Goal: Register for event/course

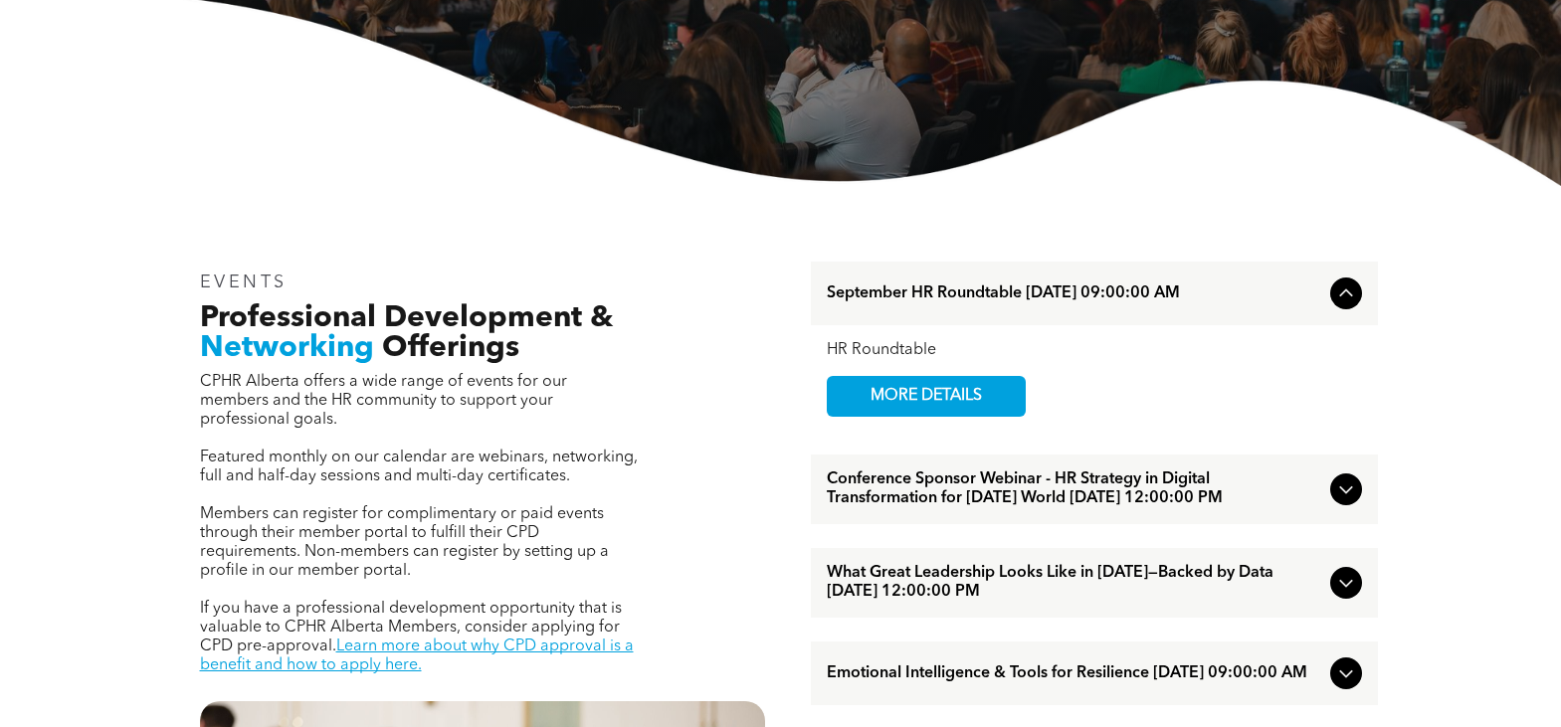
scroll to position [400, 0]
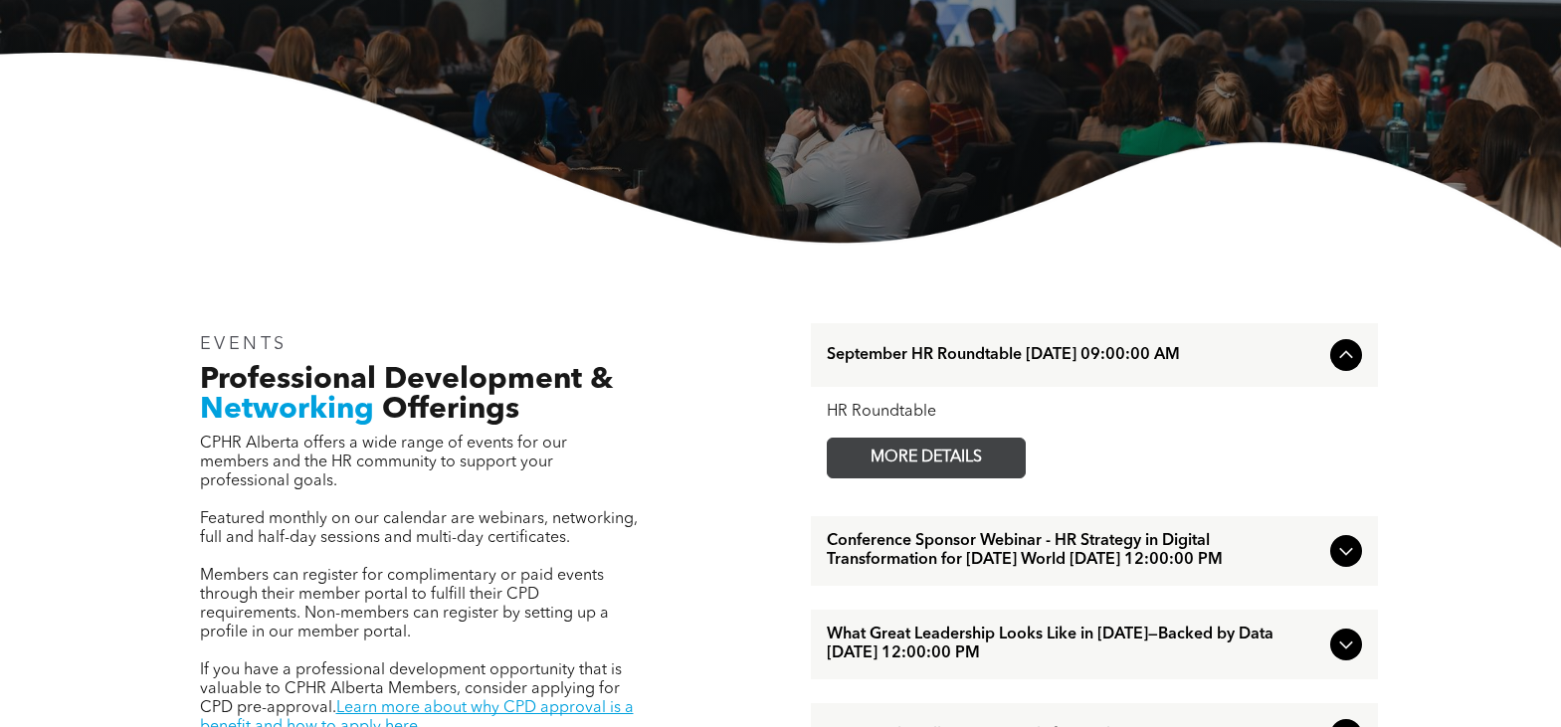
click at [904, 470] on span "MORE DETAILS" at bounding box center [926, 458] width 157 height 39
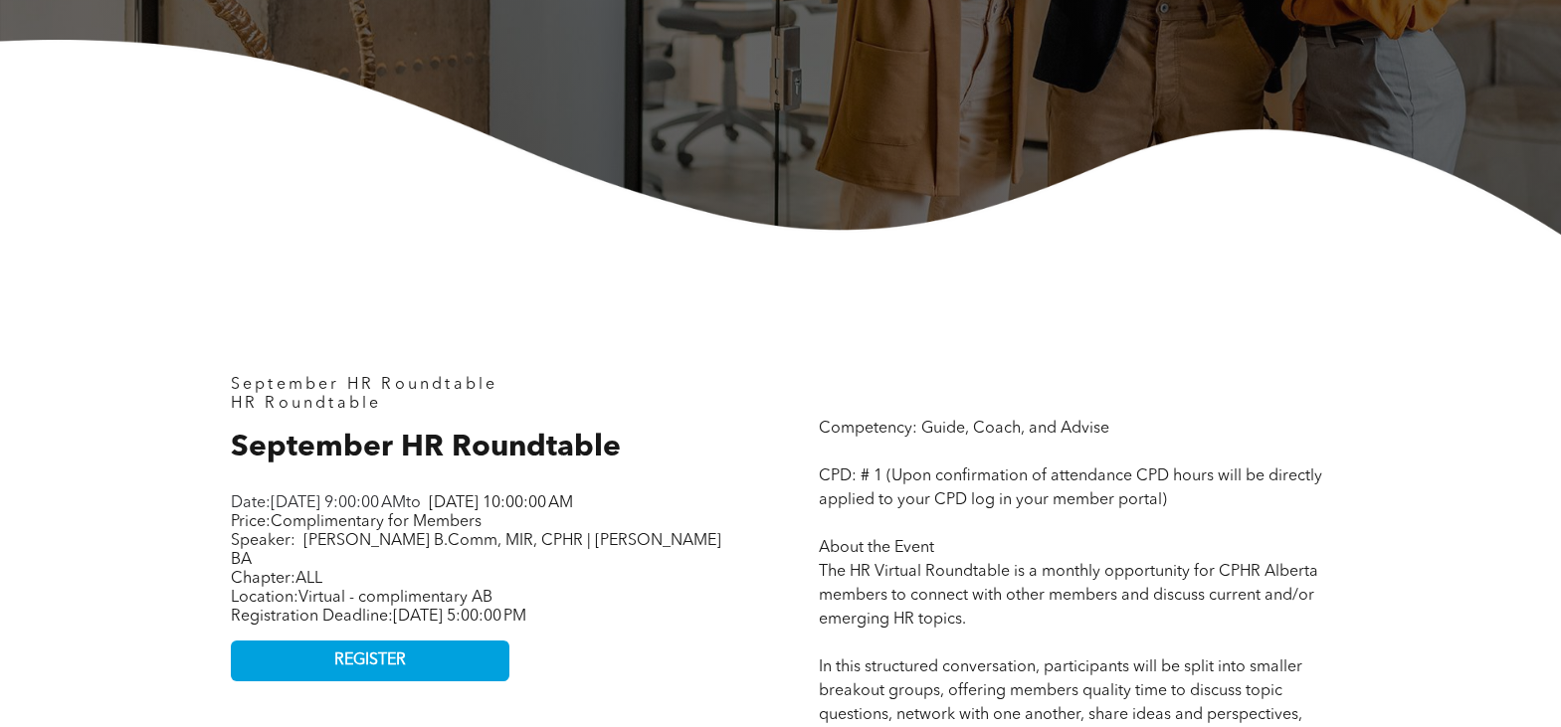
scroll to position [597, 0]
